Goal: Task Accomplishment & Management: Manage account settings

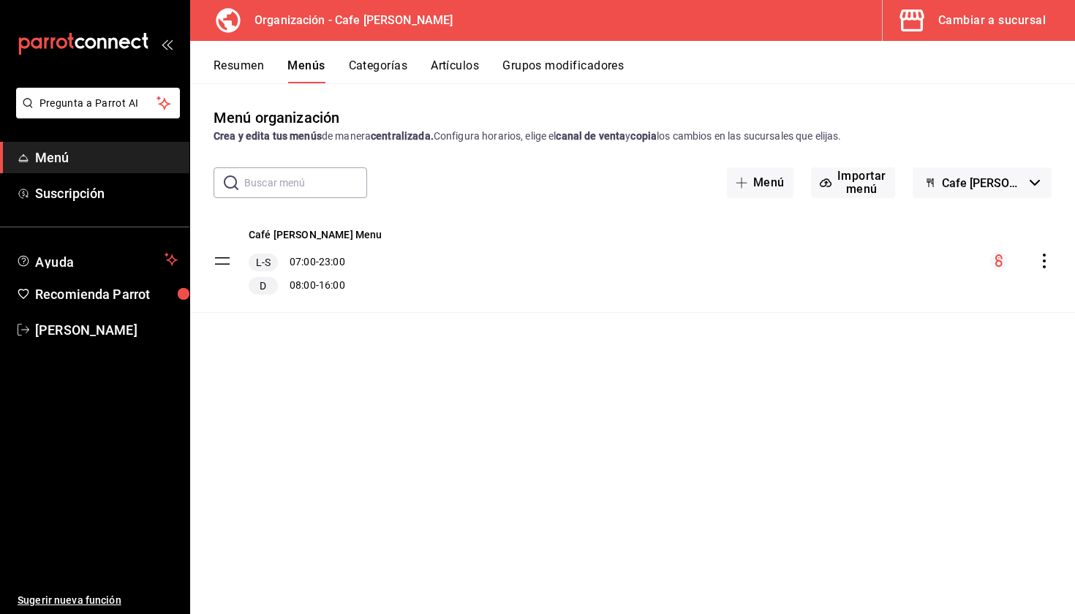
click at [979, 19] on div "Cambiar a sucursal" at bounding box center [991, 20] width 107 height 20
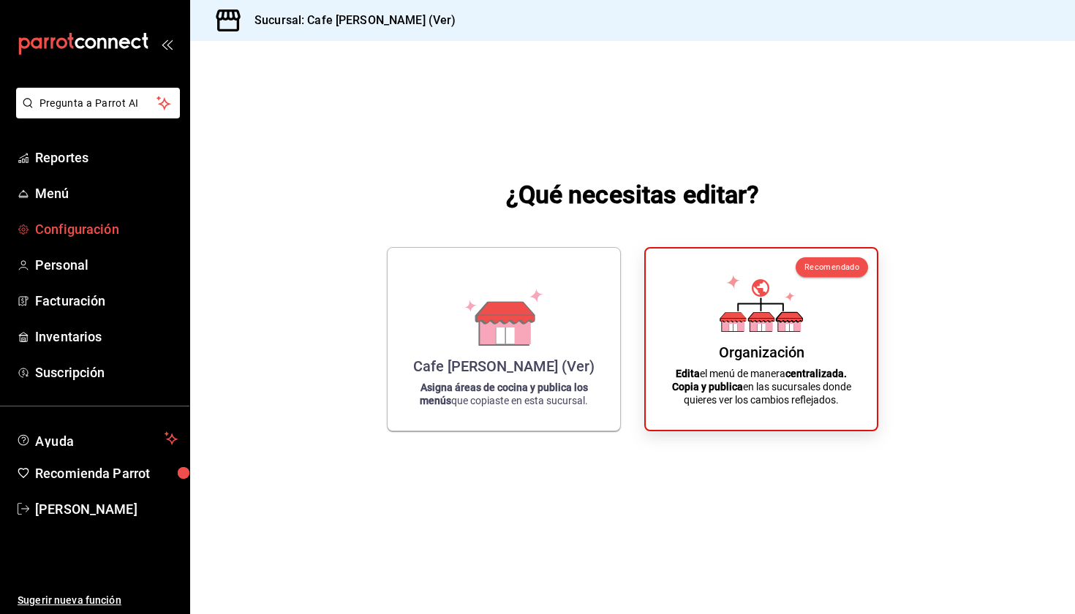
click at [102, 228] on span "Configuración" at bounding box center [106, 229] width 143 height 20
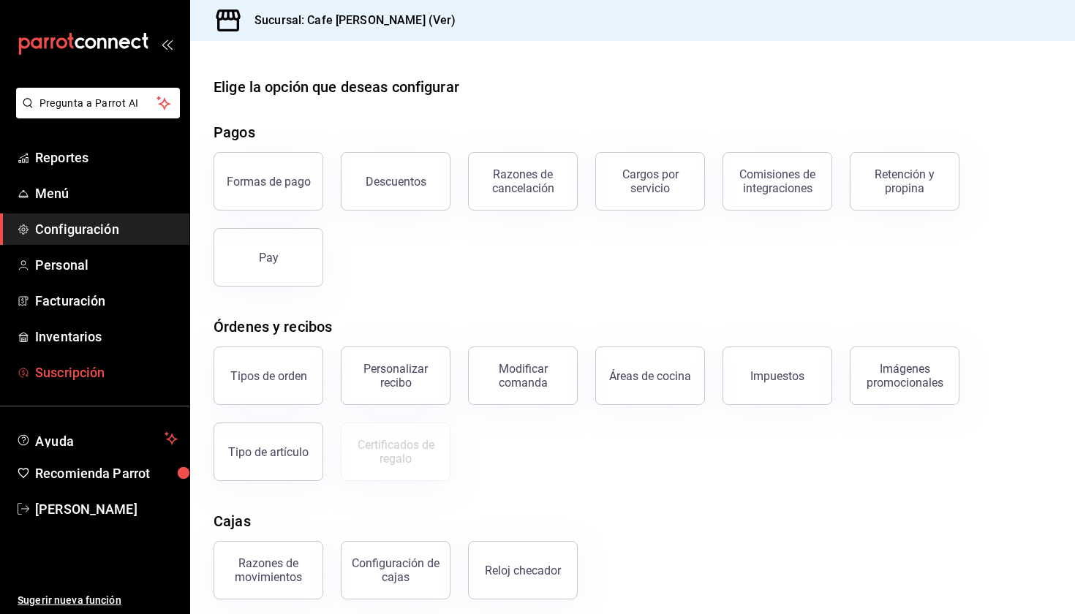
click at [99, 387] on link "Suscripción" at bounding box center [94, 372] width 189 height 31
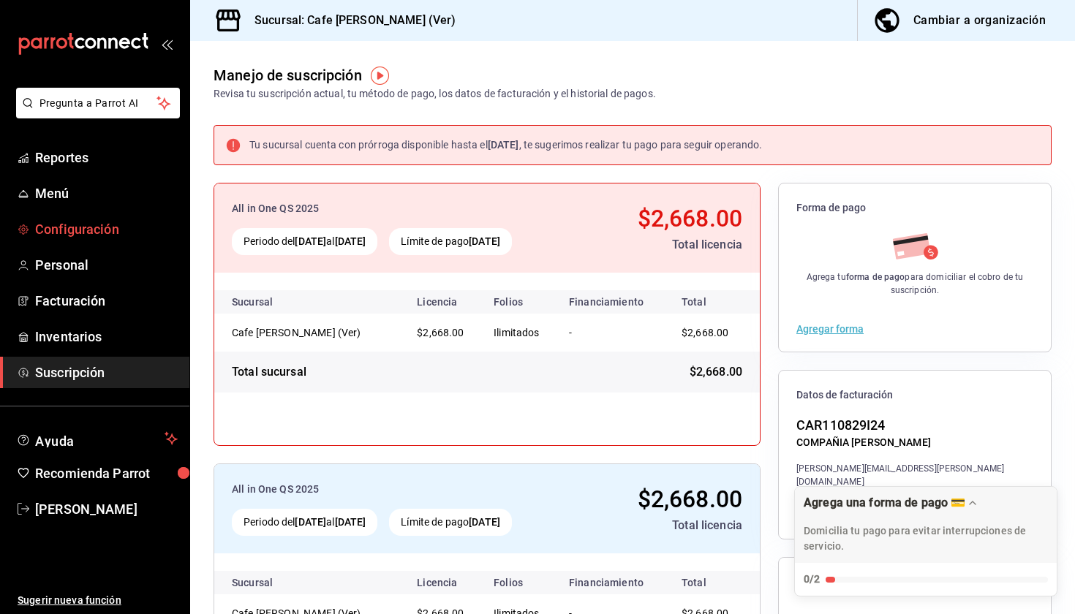
click at [82, 233] on span "Configuración" at bounding box center [106, 229] width 143 height 20
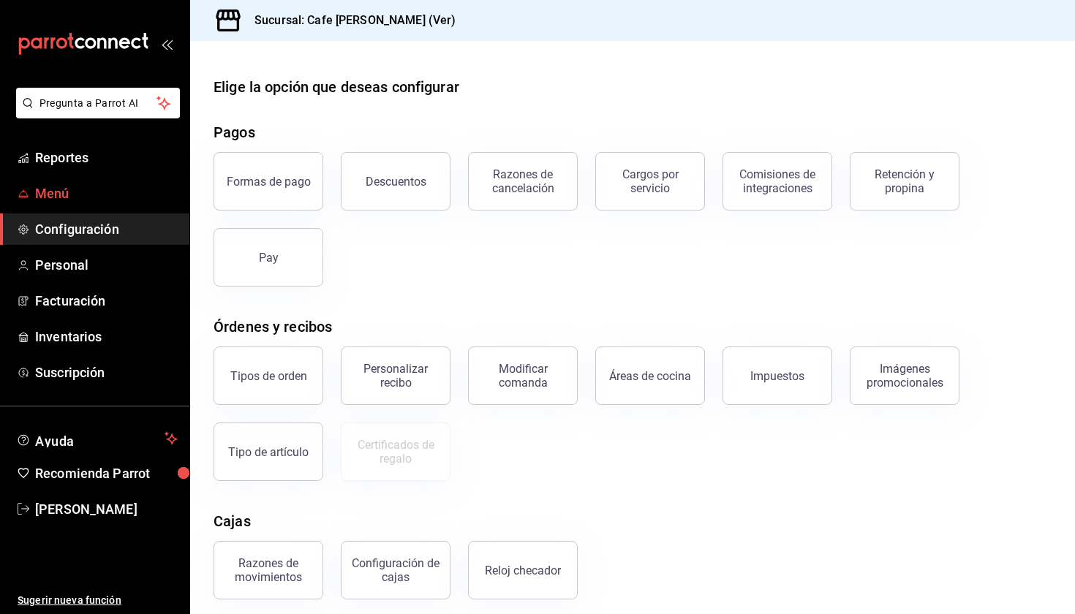
click at [88, 194] on span "Menú" at bounding box center [106, 193] width 143 height 20
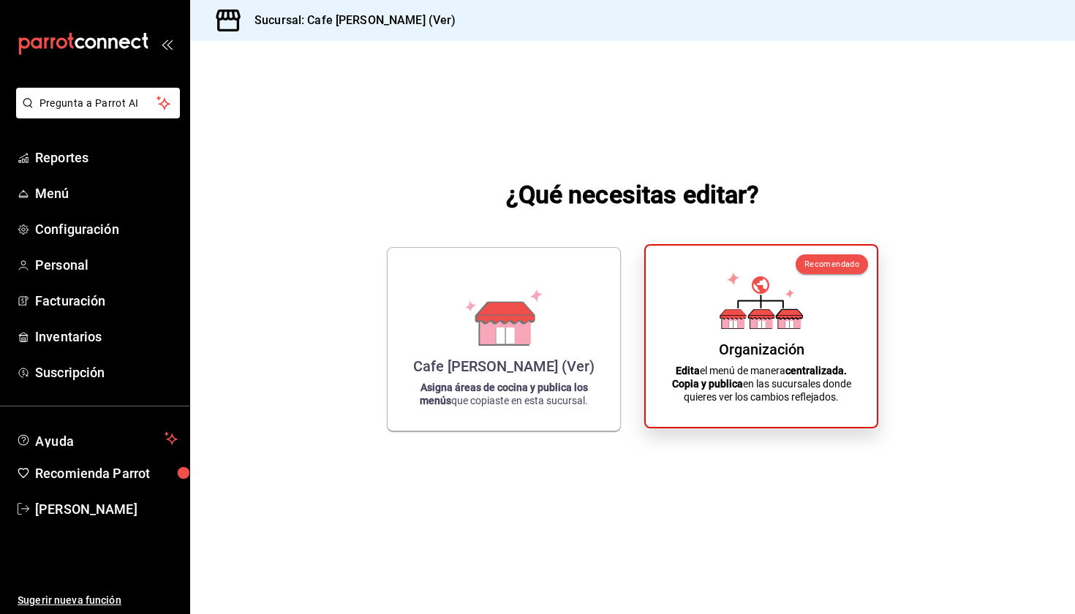
click at [724, 336] on div "Organización Edita el menú de manera centralizada. Copia y publica en las sucur…" at bounding box center [761, 336] width 196 height 158
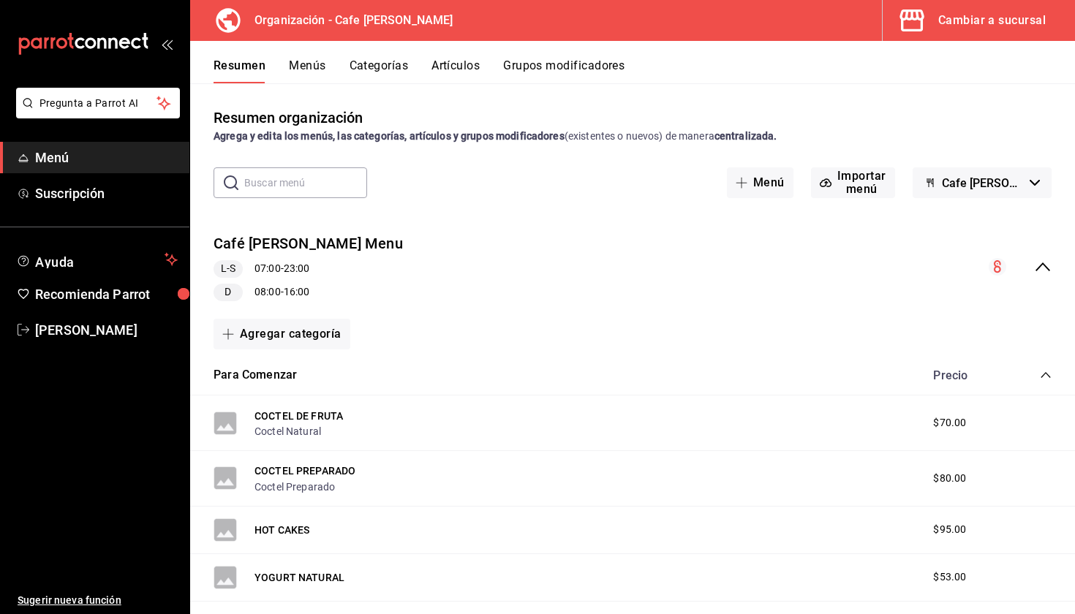
click at [306, 66] on button "Menús" at bounding box center [307, 70] width 37 height 25
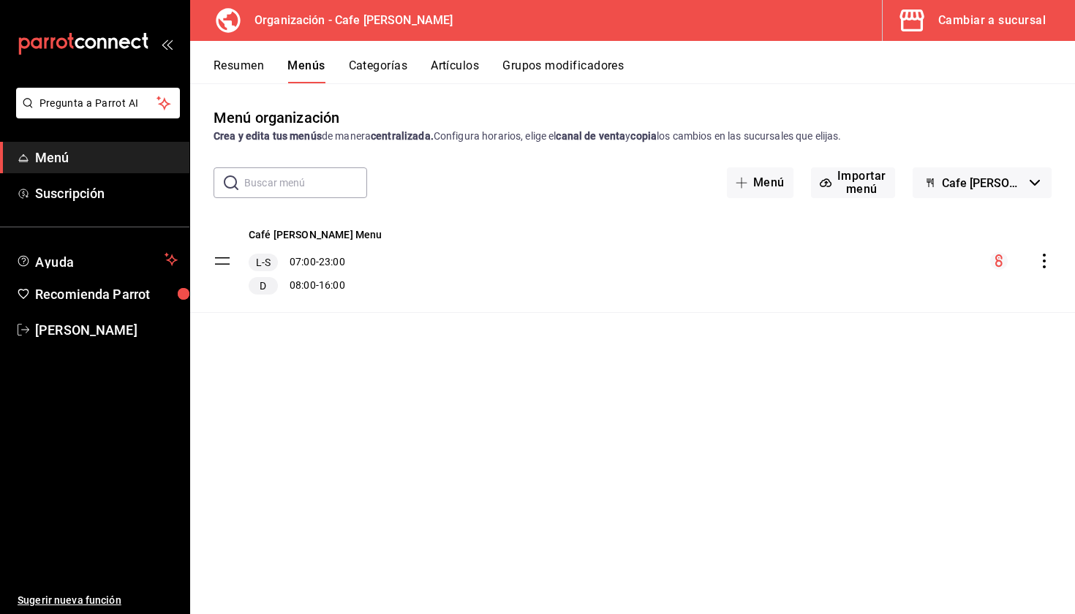
click at [1039, 269] on div "menu-maker-table" at bounding box center [1020, 261] width 61 height 18
click at [1045, 262] on icon "actions" at bounding box center [1043, 261] width 15 height 15
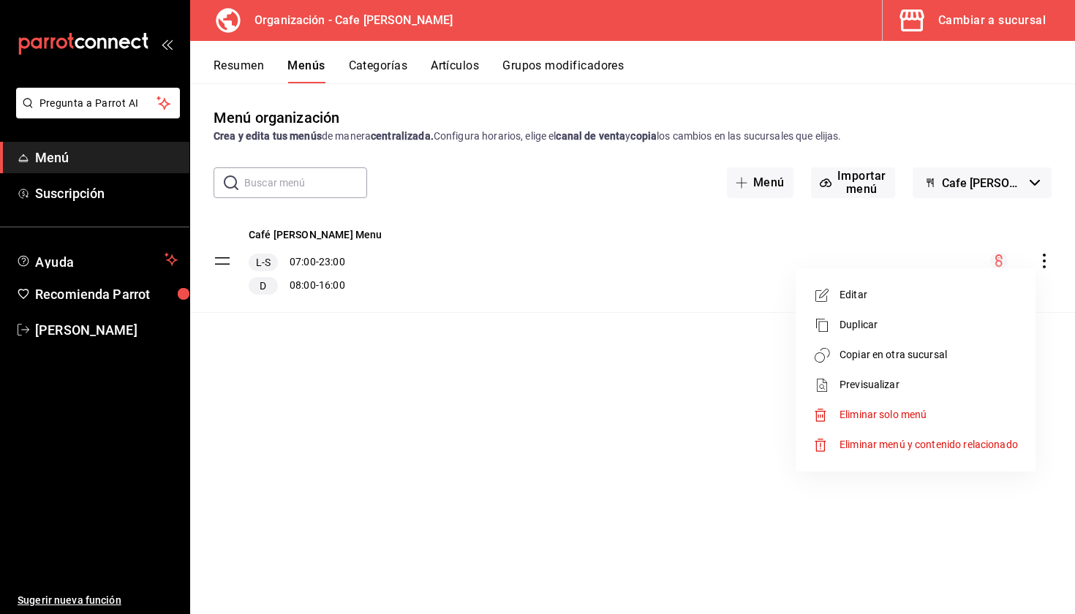
click at [907, 347] on span "Copiar en otra sucursal" at bounding box center [928, 354] width 178 height 15
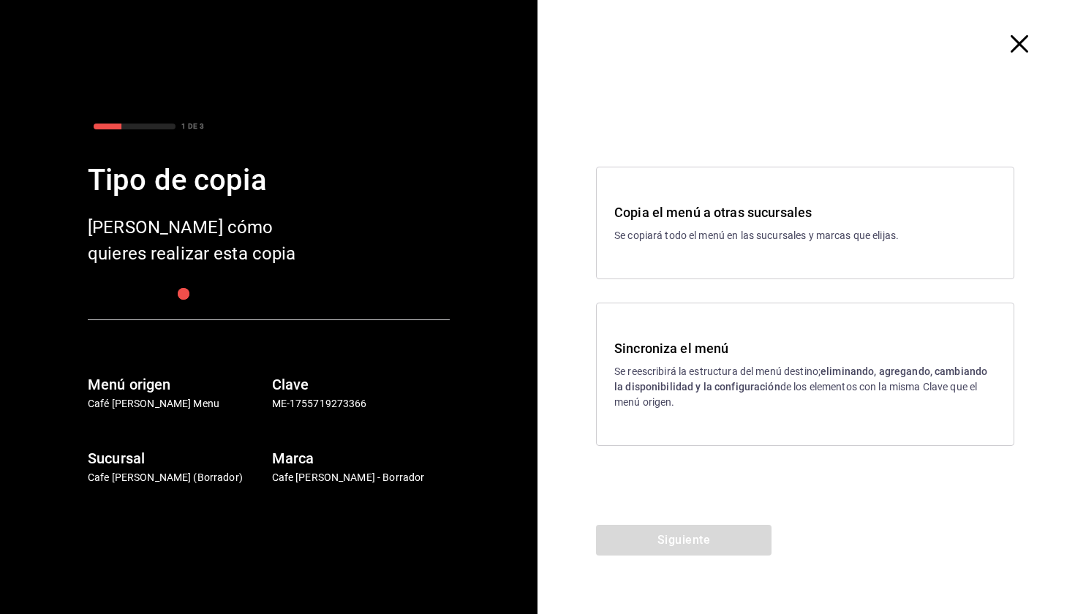
click at [771, 382] on strong "eliminando, agregando, cambiando la disponibilidad y la configuración" at bounding box center [800, 378] width 373 height 27
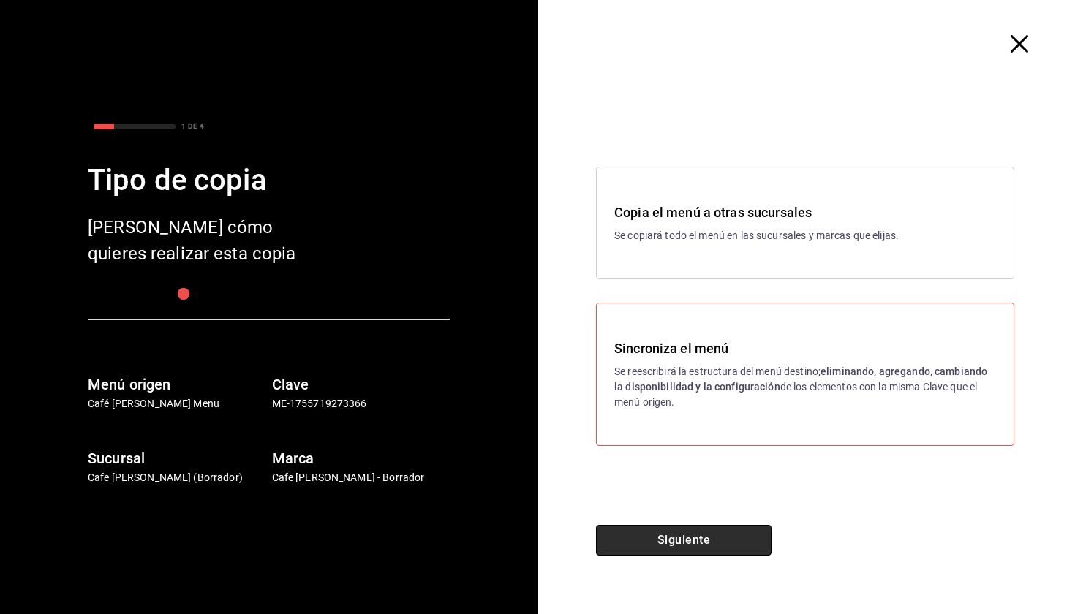
click at [719, 531] on button "Siguiente" at bounding box center [683, 540] width 175 height 31
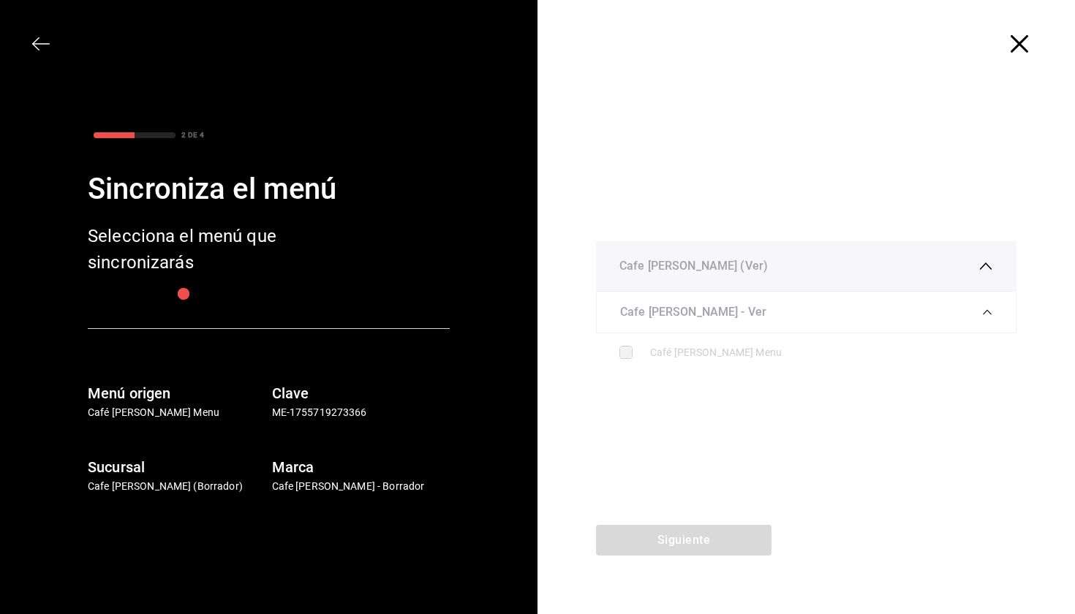
click at [722, 336] on ul "Café [PERSON_NAME] Menu" at bounding box center [806, 352] width 420 height 39
click at [722, 345] on div "Café [PERSON_NAME] Menu" at bounding box center [821, 352] width 343 height 15
click at [1014, 39] on icon "button" at bounding box center [1019, 44] width 18 height 18
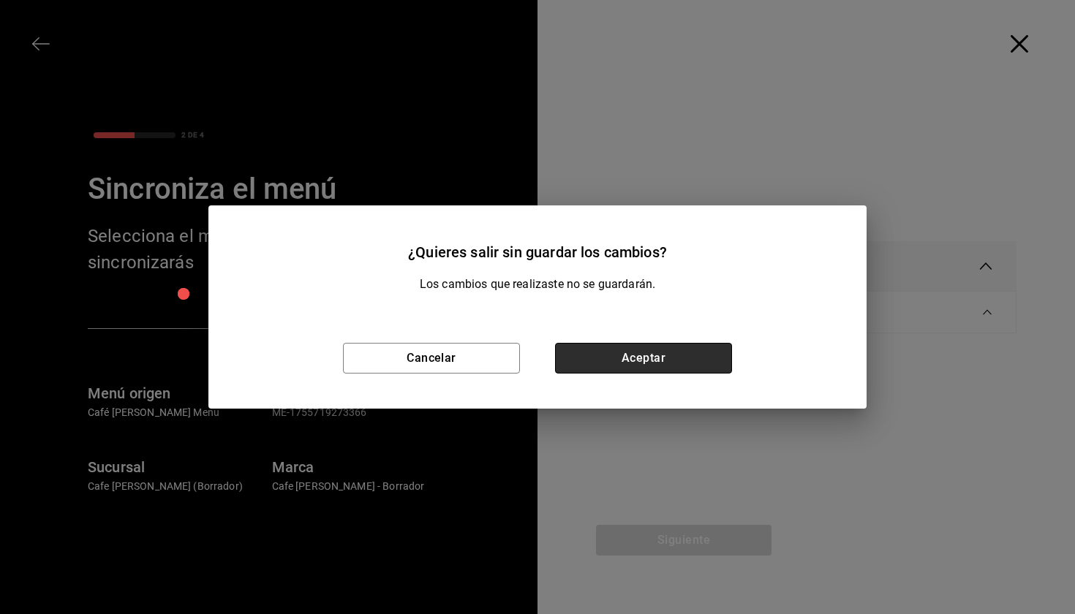
click at [656, 371] on button "Aceptar" at bounding box center [643, 358] width 177 height 31
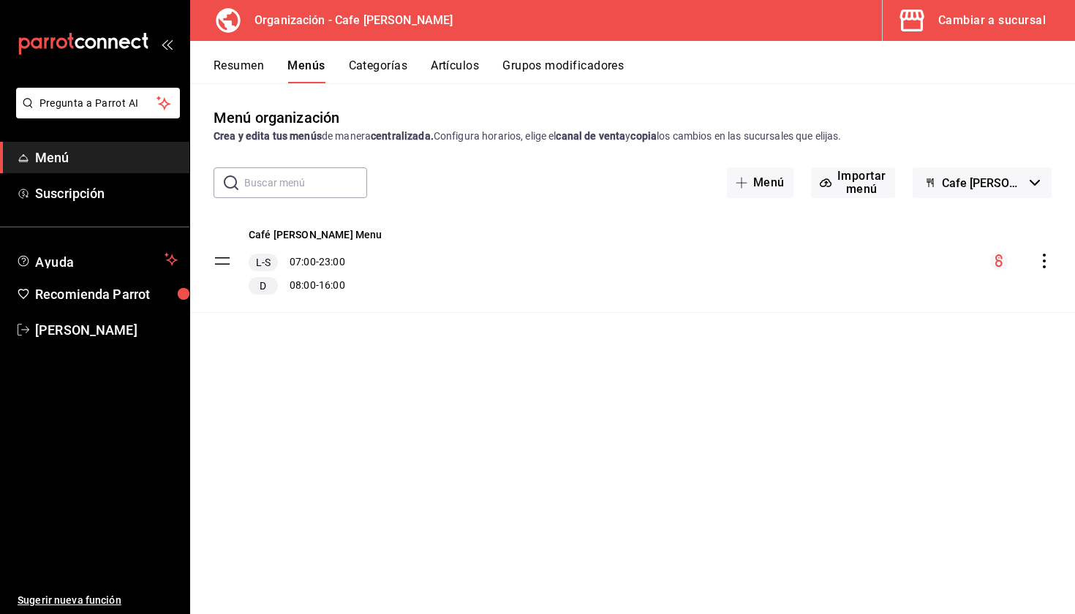
click at [263, 32] on div "Organización - Cafe [PERSON_NAME]" at bounding box center [330, 20] width 257 height 41
click at [327, 20] on h3 "Organización - Cafe [PERSON_NAME]" at bounding box center [348, 21] width 210 height 18
click at [173, 47] on div "mailbox folders" at bounding box center [94, 44] width 189 height 88
click at [171, 46] on icon "open_drawer_menu" at bounding box center [167, 44] width 12 height 12
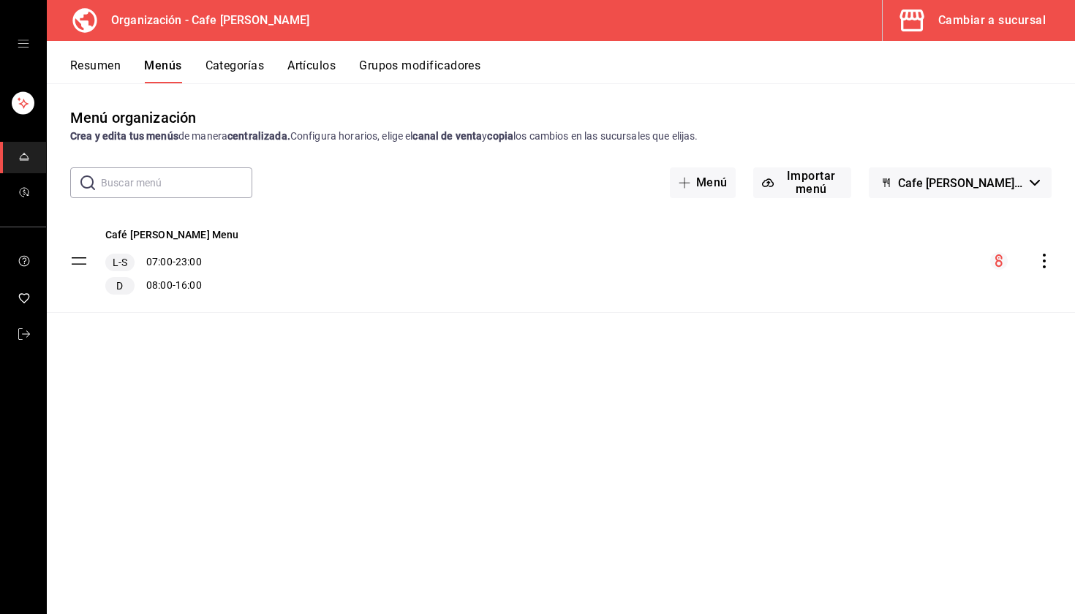
click at [982, 25] on div "Cambiar a sucursal" at bounding box center [991, 20] width 107 height 20
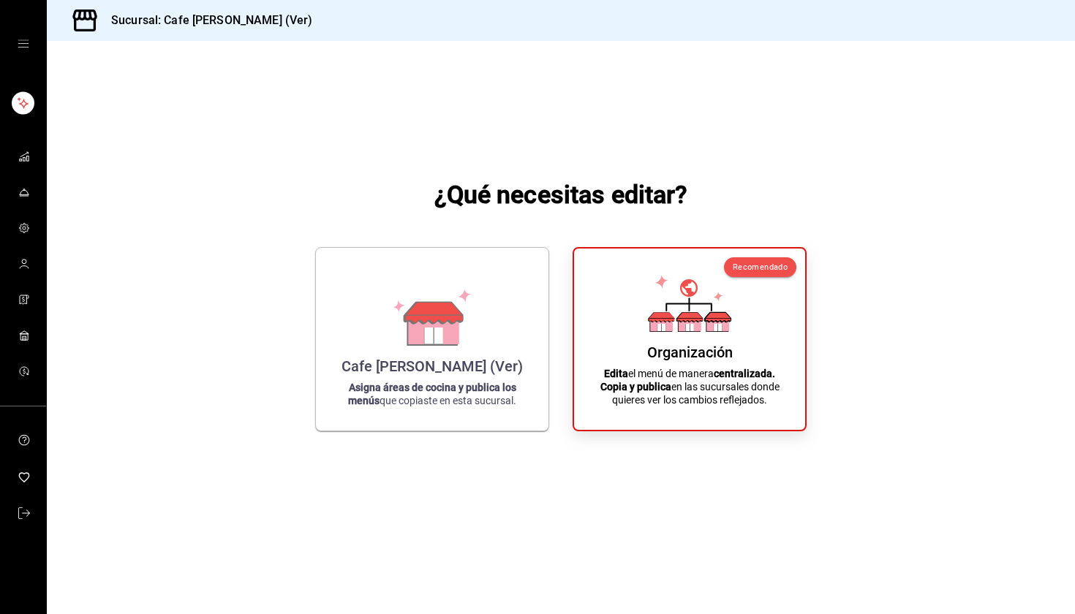
click at [30, 42] on div "mailbox folders" at bounding box center [23, 44] width 46 height 88
click at [24, 50] on div "mailbox folders" at bounding box center [23, 44] width 46 height 88
click at [22, 48] on icon "open drawer" at bounding box center [24, 44] width 12 height 12
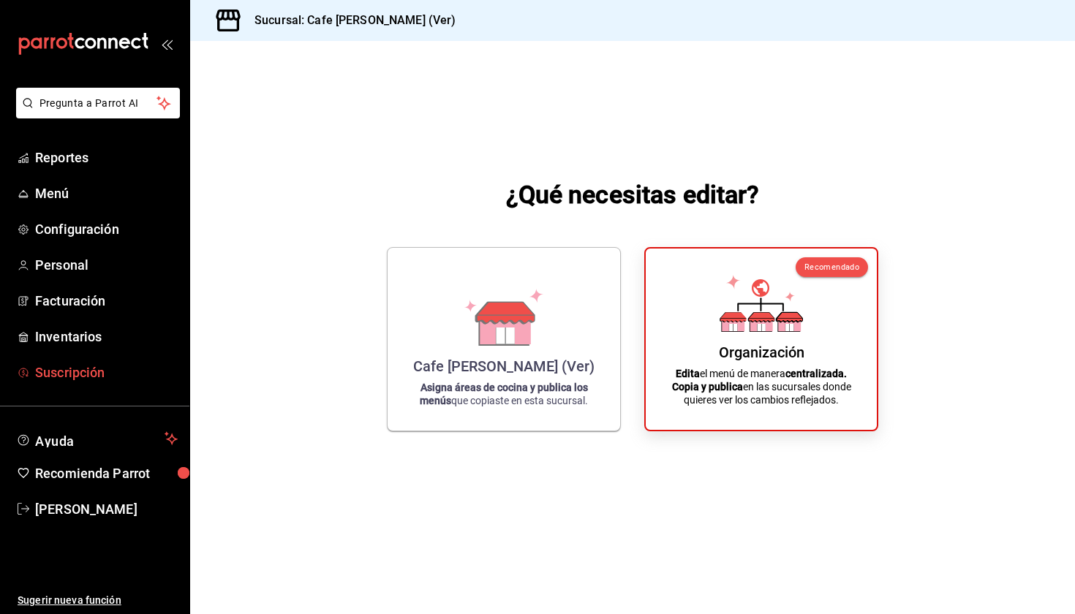
click at [61, 368] on span "Suscripción" at bounding box center [106, 373] width 143 height 20
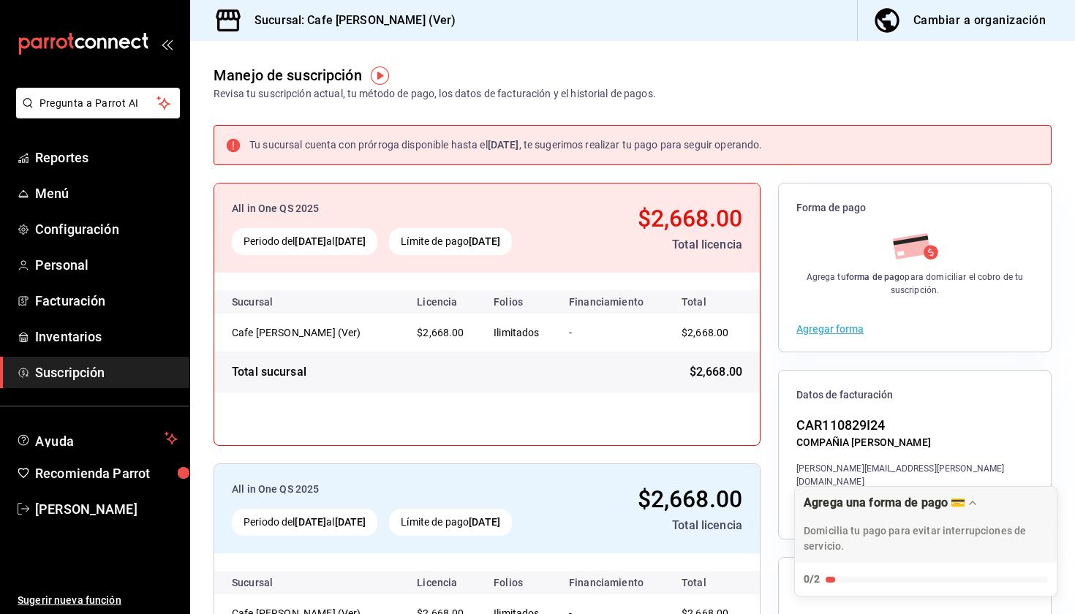
drag, startPoint x: 61, startPoint y: 368, endPoint x: 61, endPoint y: 354, distance: 13.9
click at [61, 354] on ul "Reportes Menú Configuración Personal Facturación Inventarios Suscripción" at bounding box center [94, 265] width 189 height 246
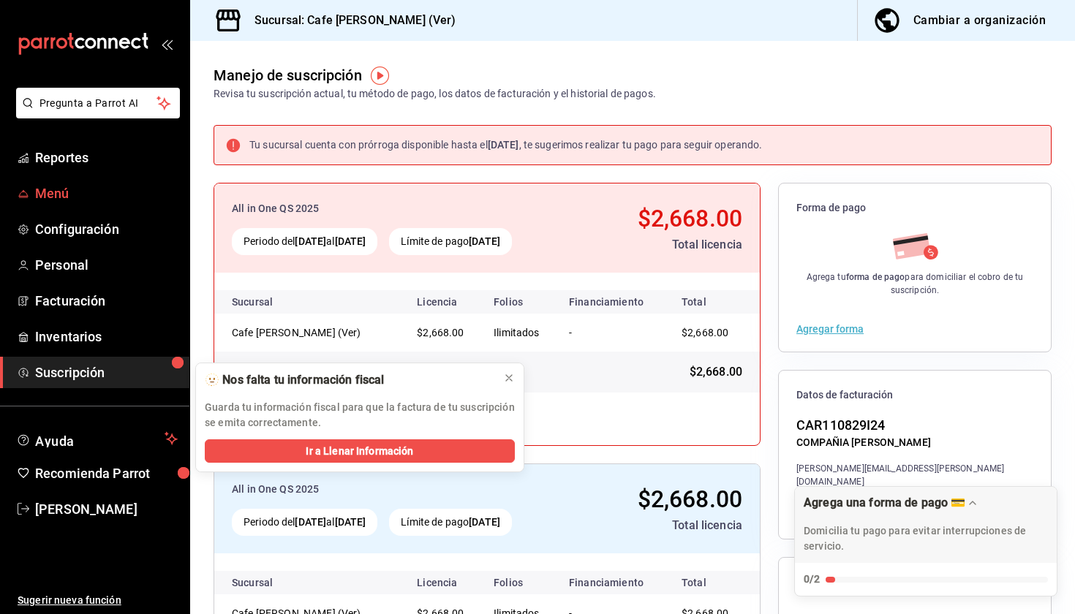
click at [56, 202] on span "Menú" at bounding box center [106, 193] width 143 height 20
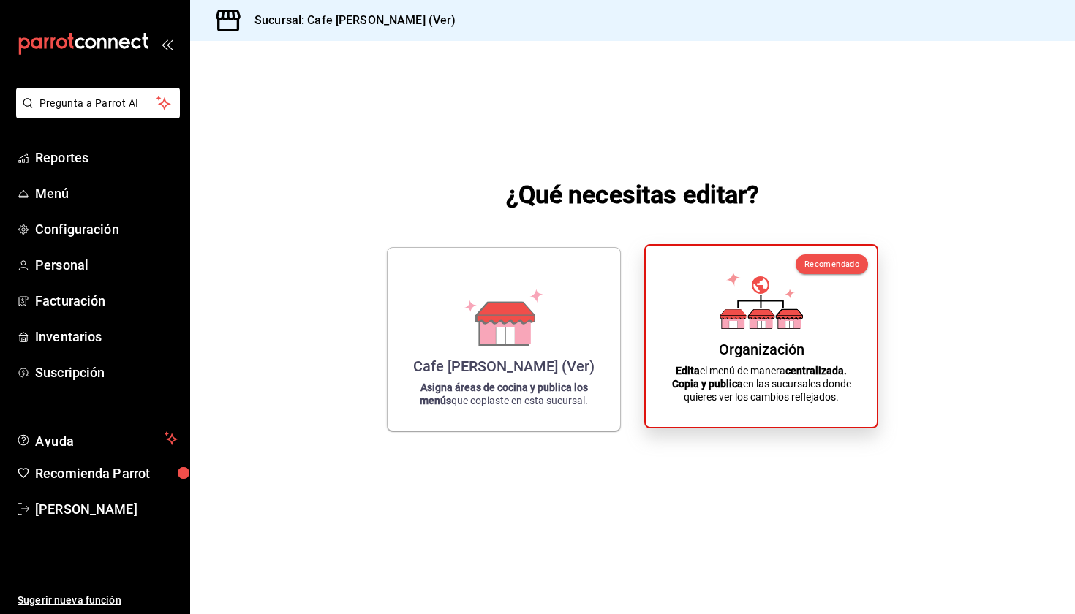
click at [766, 347] on div "Organización" at bounding box center [762, 350] width 86 height 18
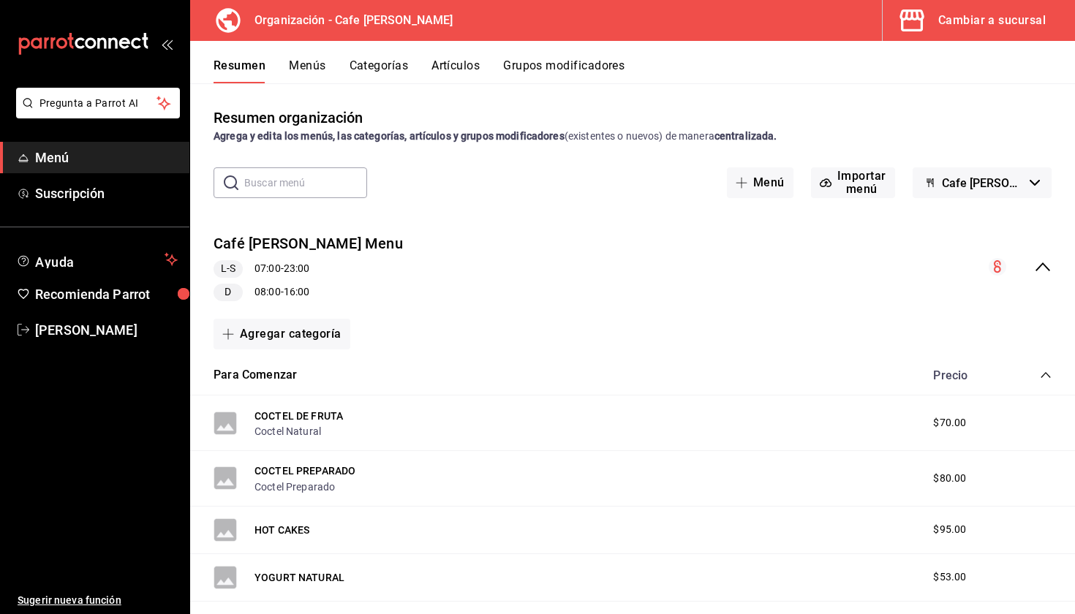
click at [300, 75] on button "Menús" at bounding box center [307, 70] width 37 height 25
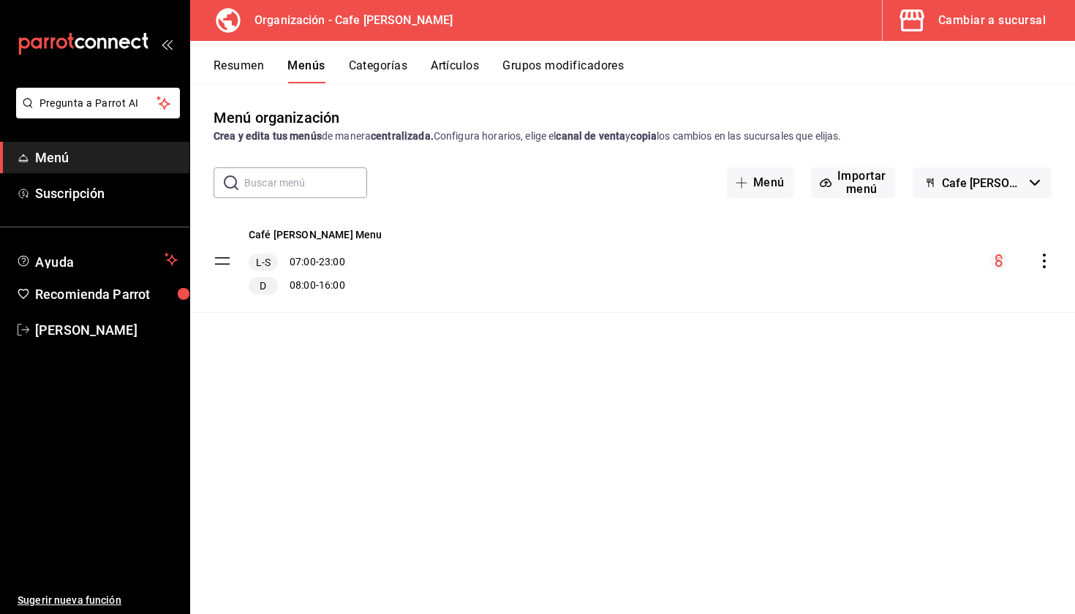
click at [1058, 254] on div "Café [PERSON_NAME] Menu L-S 07:00 - 23:00 D 08:00 - 16:00" at bounding box center [632, 261] width 884 height 102
click at [1048, 259] on icon "actions" at bounding box center [1043, 261] width 15 height 15
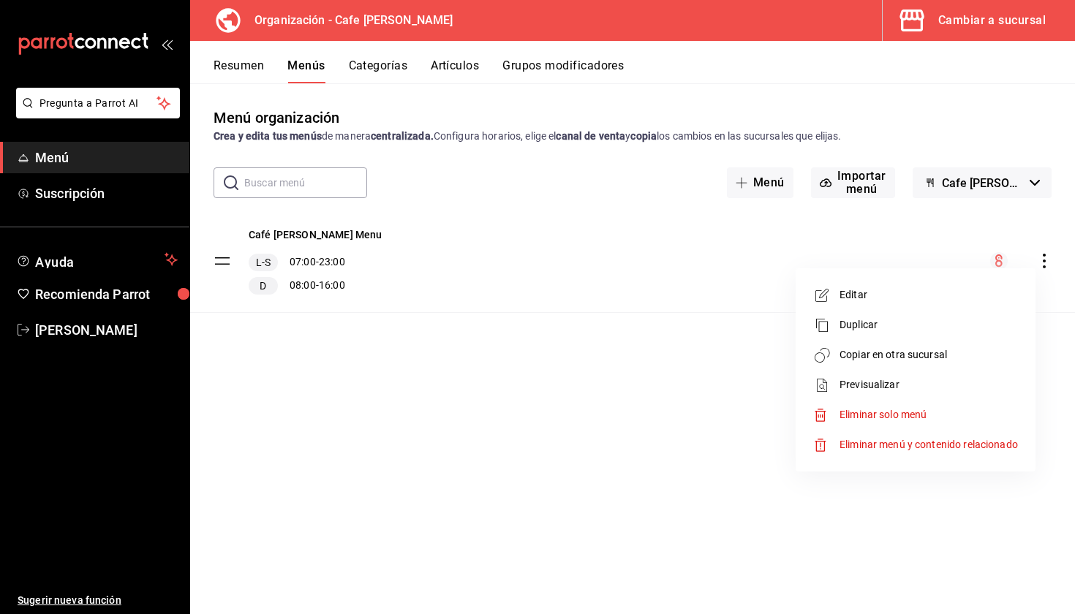
click at [906, 344] on li "Copiar en otra sucursal" at bounding box center [915, 355] width 228 height 30
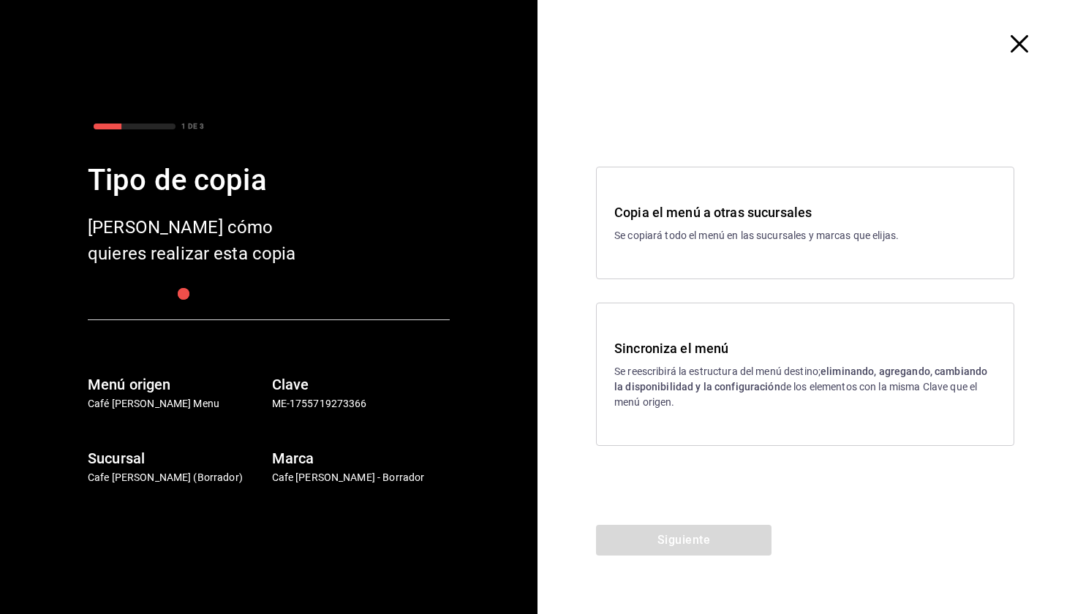
click at [703, 351] on h3 "Sincroniza el menú" at bounding box center [805, 348] width 382 height 20
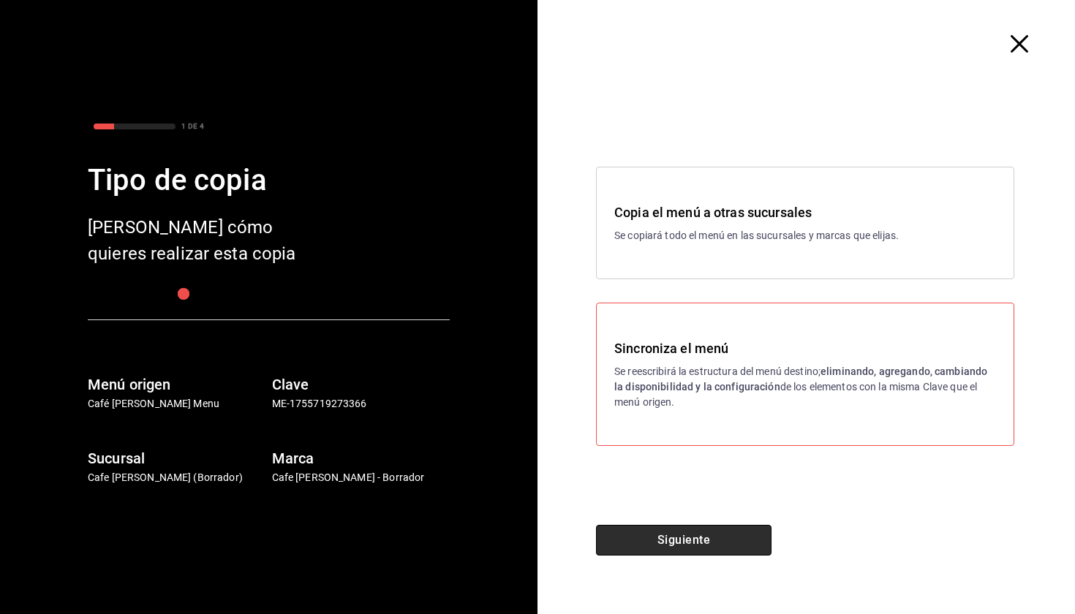
click at [697, 525] on button "Siguiente" at bounding box center [683, 540] width 175 height 31
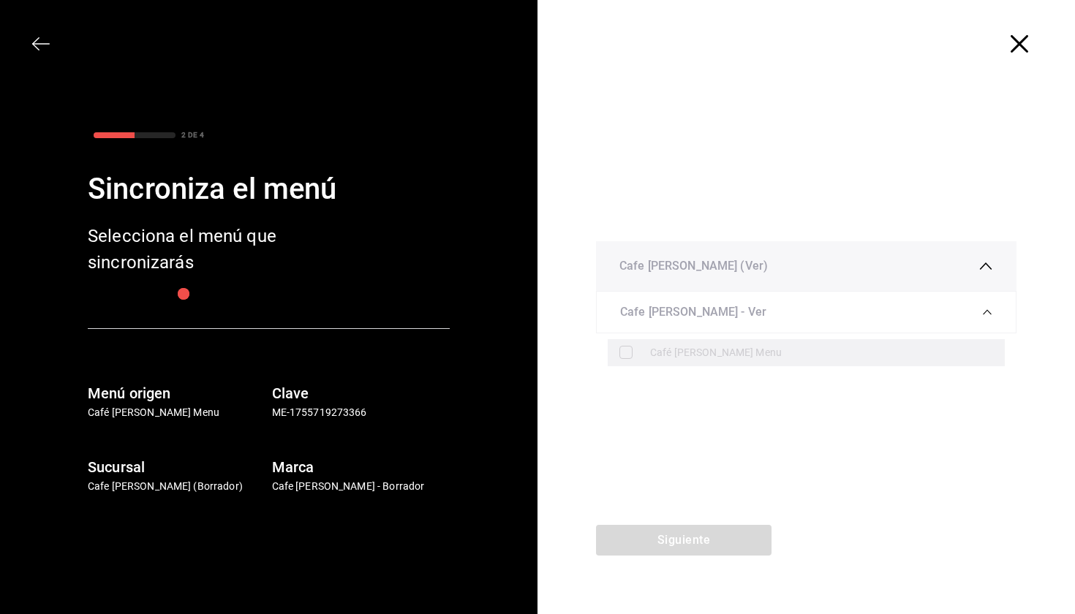
click at [758, 355] on div "Café [PERSON_NAME] Menu" at bounding box center [821, 352] width 343 height 15
click at [34, 39] on icon "button" at bounding box center [41, 44] width 18 height 18
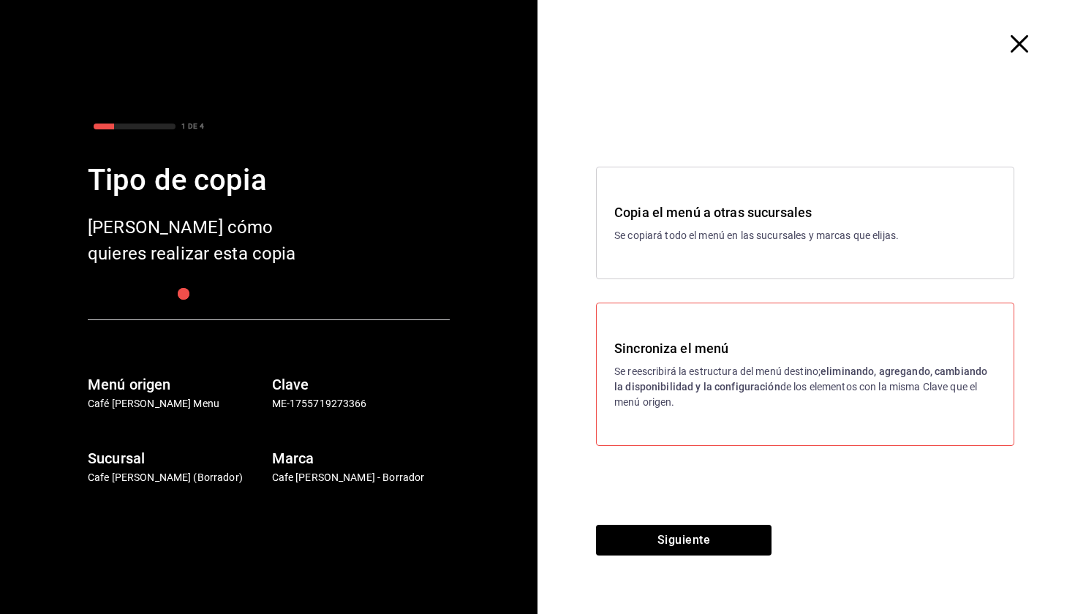
click at [728, 516] on div "Copia el menú a otras sucursales Se copiará todo el menú en las sucursales y ma…" at bounding box center [805, 306] width 537 height 437
click at [728, 537] on button "Siguiente" at bounding box center [683, 540] width 175 height 31
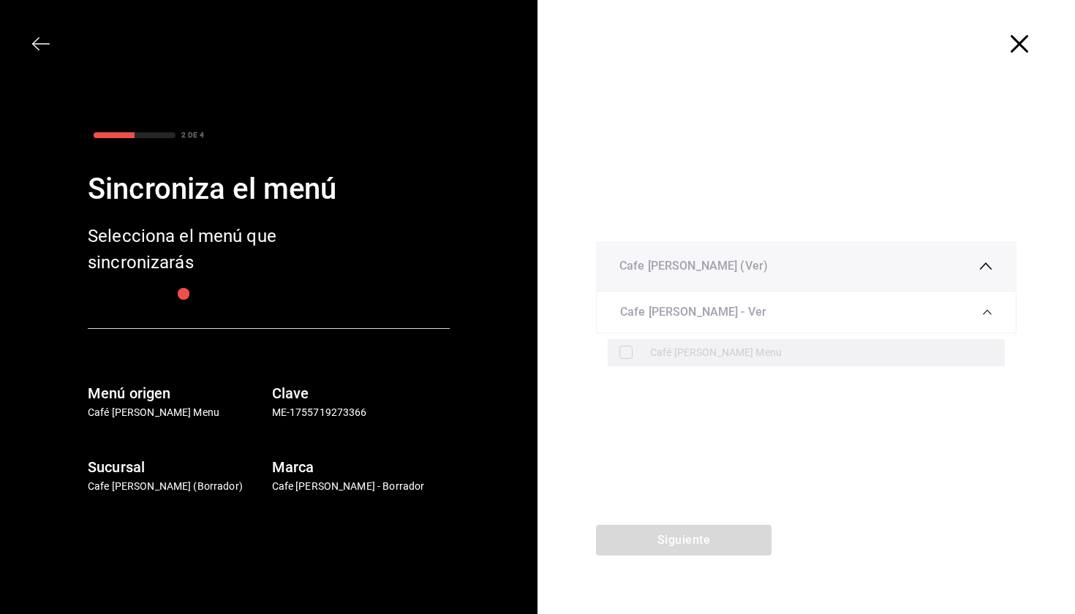
click at [676, 360] on div "Café [PERSON_NAME] Menu" at bounding box center [805, 352] width 397 height 27
click at [1009, 45] on div at bounding box center [805, 44] width 537 height 88
click at [1019, 52] on icon "button" at bounding box center [1019, 44] width 18 height 18
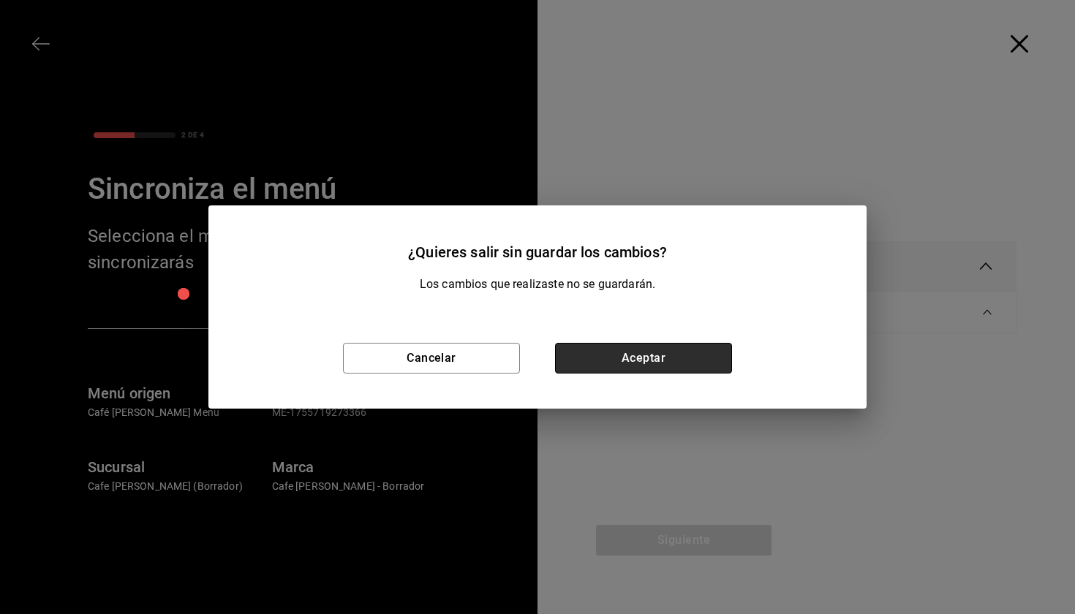
click at [634, 358] on button "Aceptar" at bounding box center [643, 358] width 177 height 31
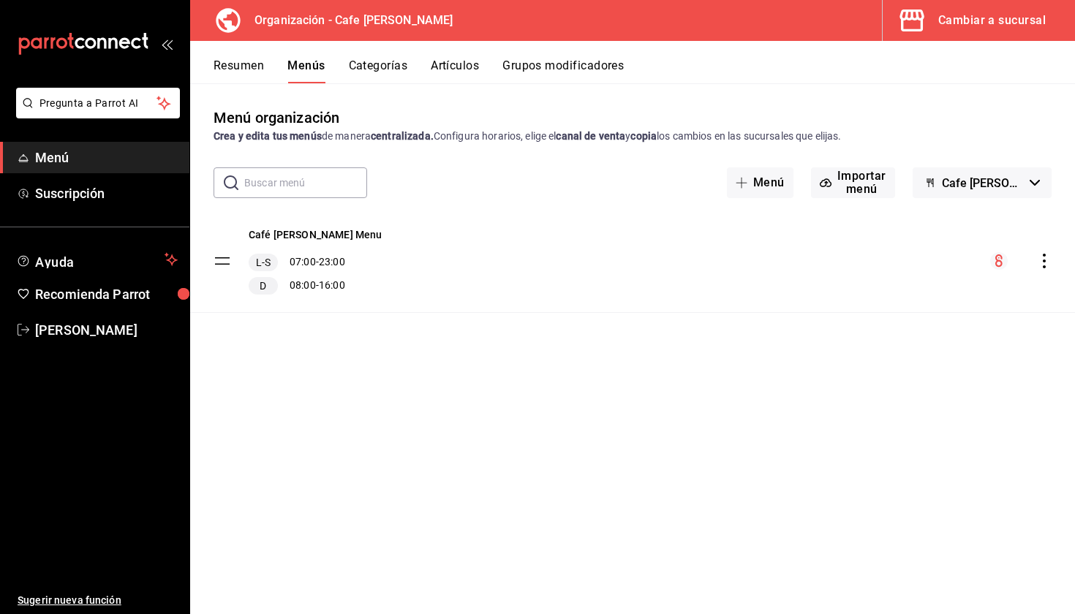
click at [1047, 268] on div "menu-maker-table" at bounding box center [1020, 261] width 61 height 18
click at [1044, 265] on icon "actions" at bounding box center [1043, 261] width 15 height 15
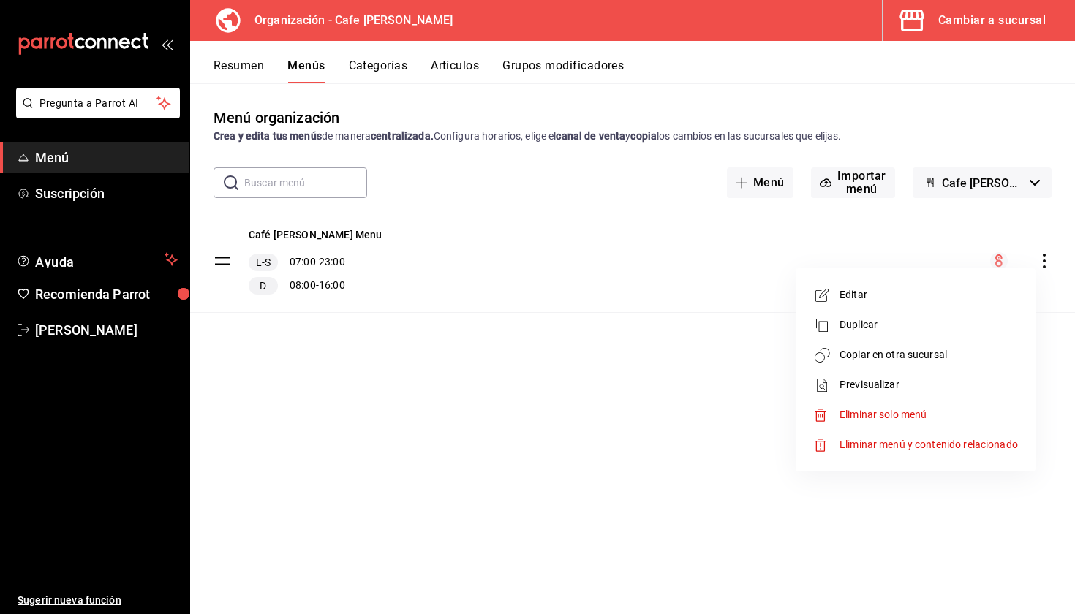
click at [892, 354] on span "Copiar en otra sucursal" at bounding box center [928, 354] width 178 height 15
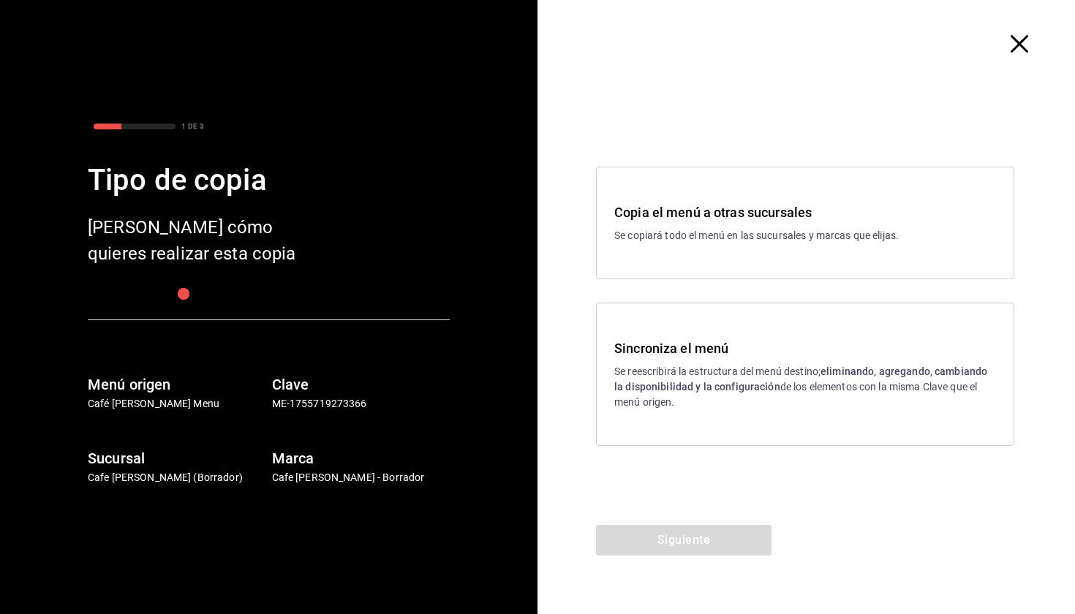
click at [753, 395] on p "Se reescribirá la estructura del menú destino; eliminando, agregando, cambiando…" at bounding box center [805, 387] width 382 height 46
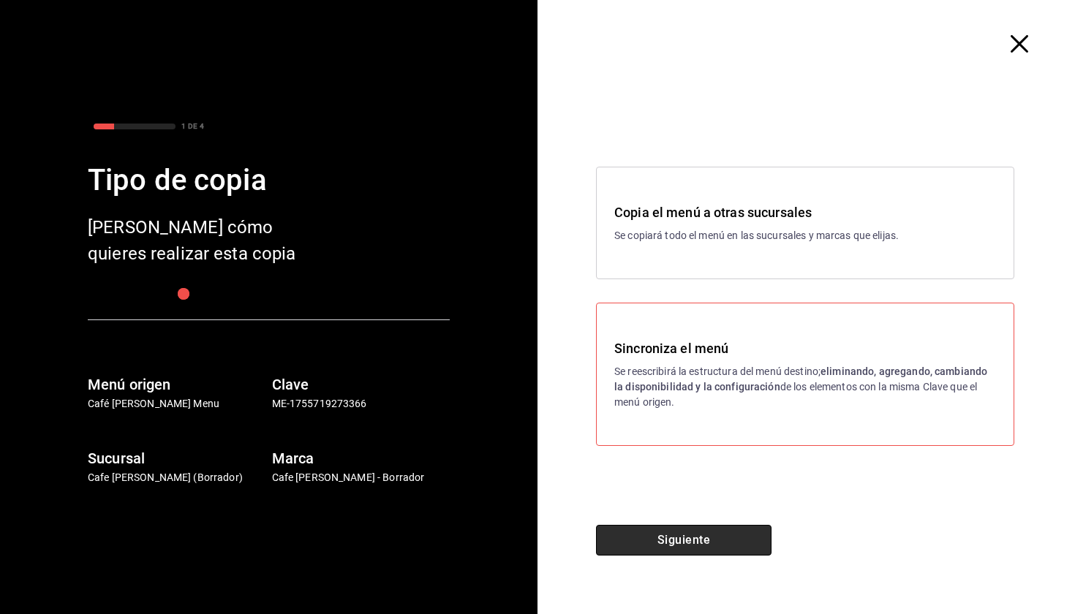
click at [702, 538] on button "Siguiente" at bounding box center [683, 540] width 175 height 31
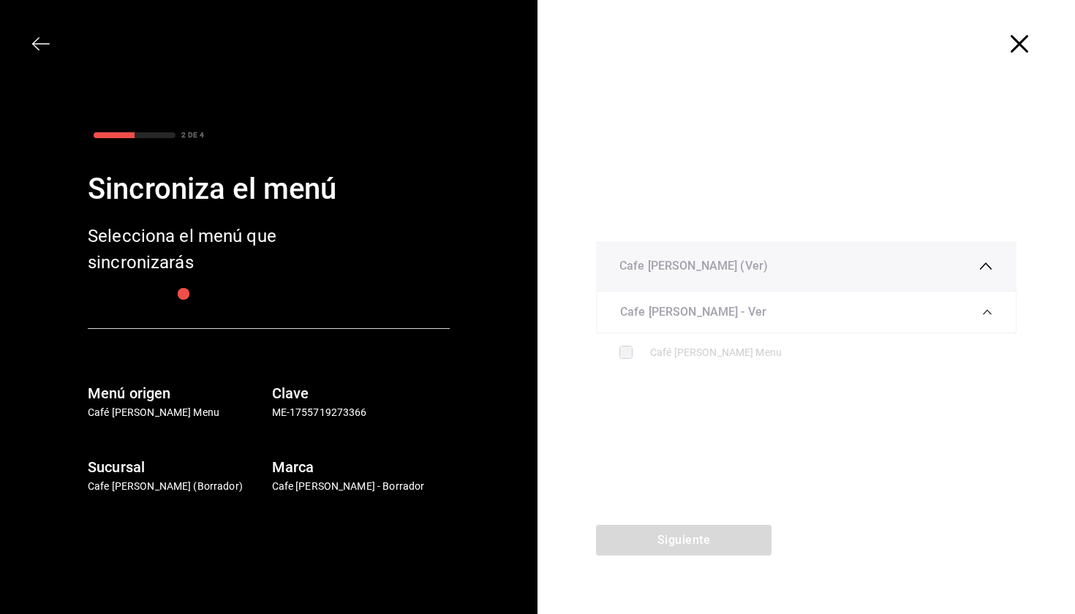
click at [735, 333] on ul "Café [PERSON_NAME] Menu" at bounding box center [806, 352] width 420 height 39
click at [729, 356] on div "Café [PERSON_NAME] Menu" at bounding box center [821, 352] width 343 height 15
click at [1013, 32] on div at bounding box center [805, 44] width 537 height 88
click at [1020, 48] on icon "button" at bounding box center [1019, 44] width 18 height 18
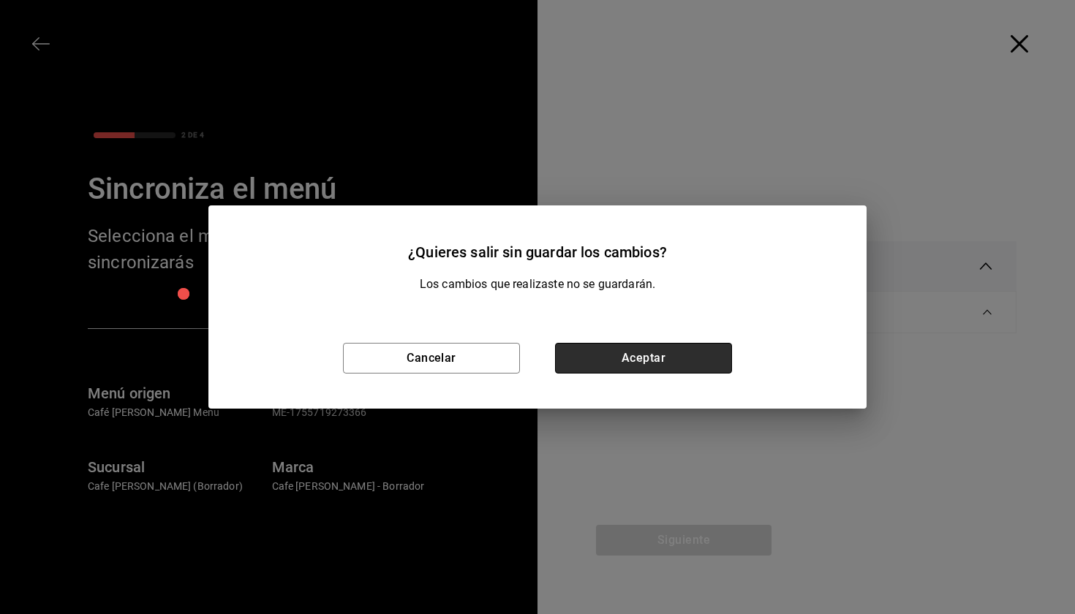
click at [607, 360] on button "Aceptar" at bounding box center [643, 358] width 177 height 31
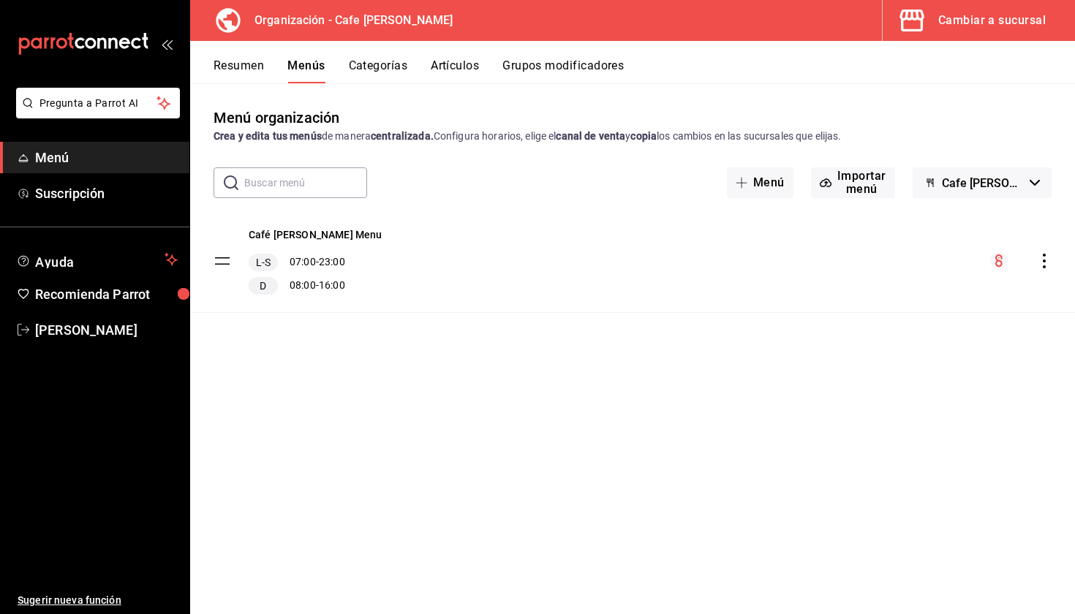
click at [1003, 21] on div "Cambiar a sucursal" at bounding box center [991, 20] width 107 height 20
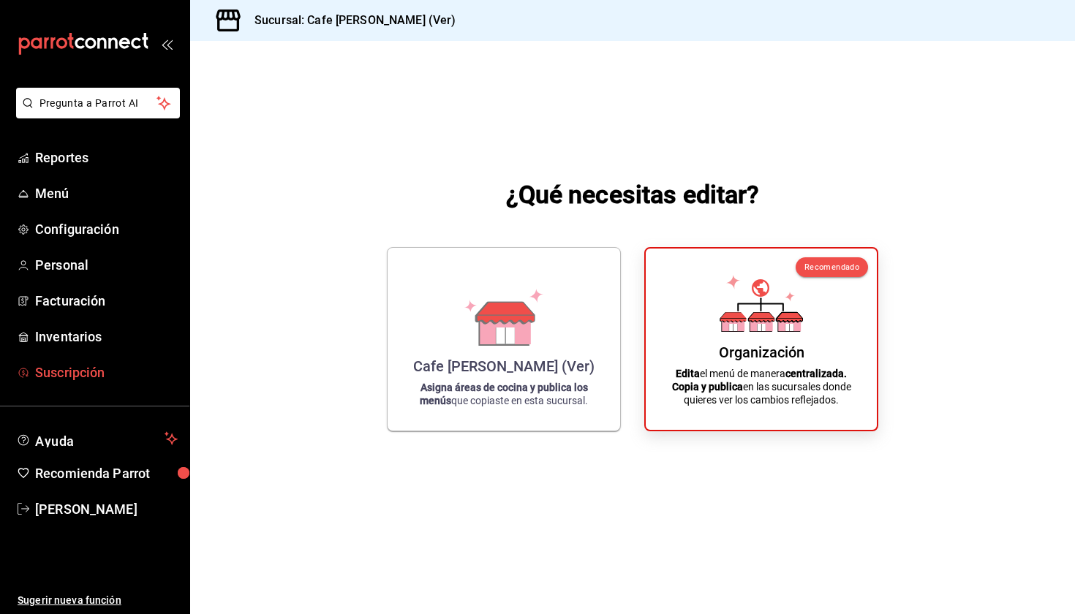
click at [80, 381] on span "Suscripción" at bounding box center [106, 373] width 143 height 20
